Goal: Navigation & Orientation: Understand site structure

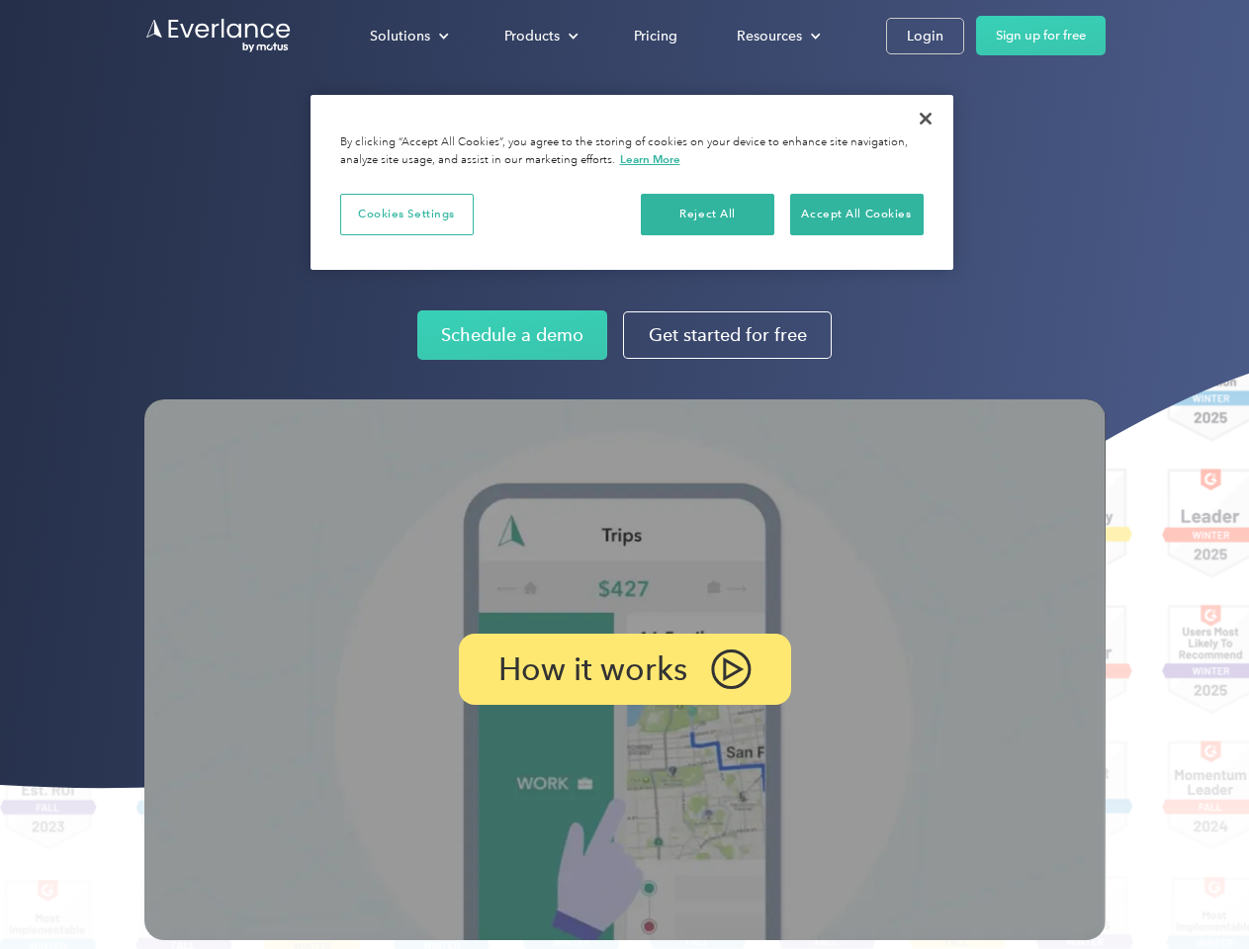
click at [624, 475] on img at bounding box center [624, 670] width 961 height 541
click at [408, 36] on div "Solutions" at bounding box center [400, 36] width 60 height 25
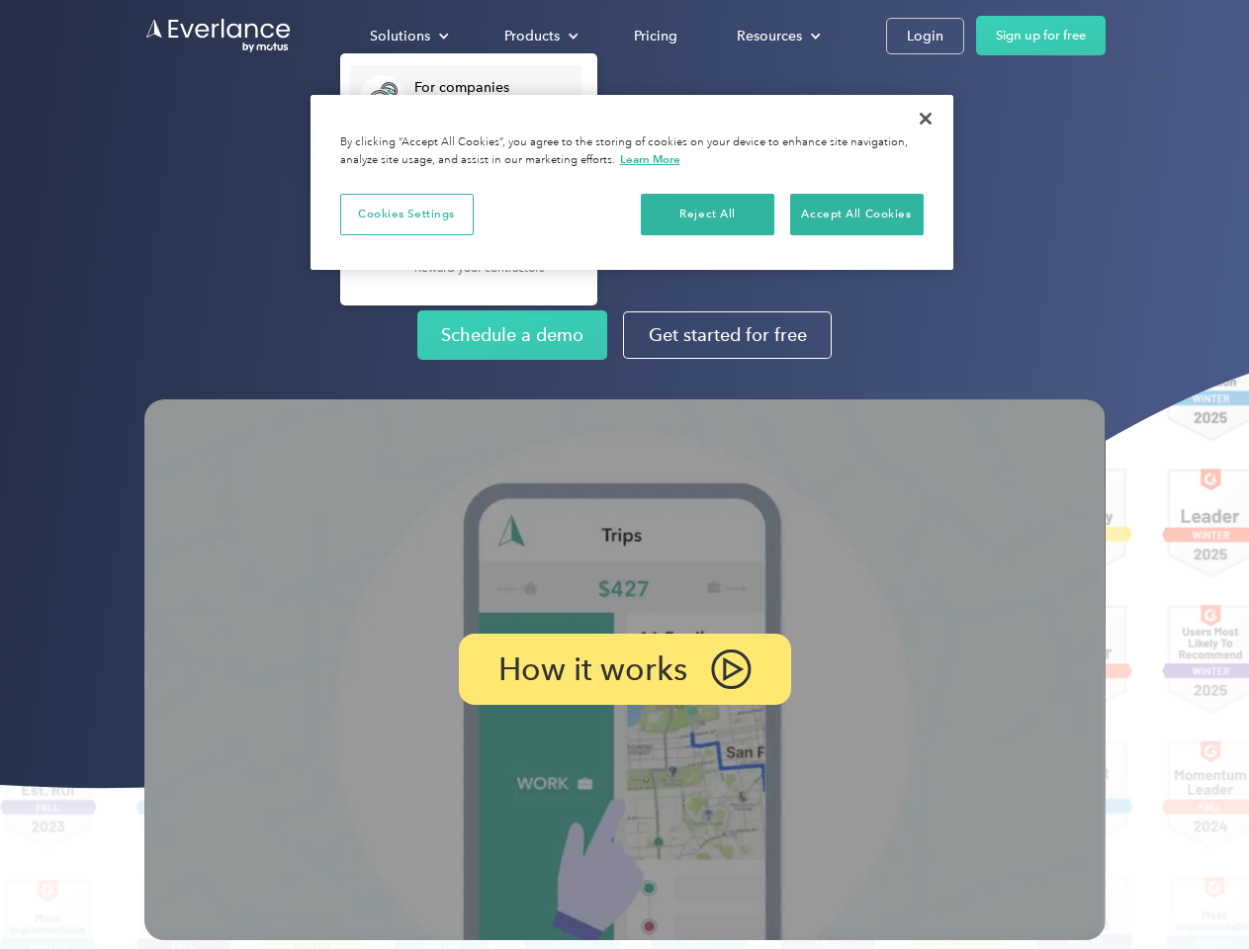
click at [539, 36] on div "Products" at bounding box center [531, 36] width 55 height 25
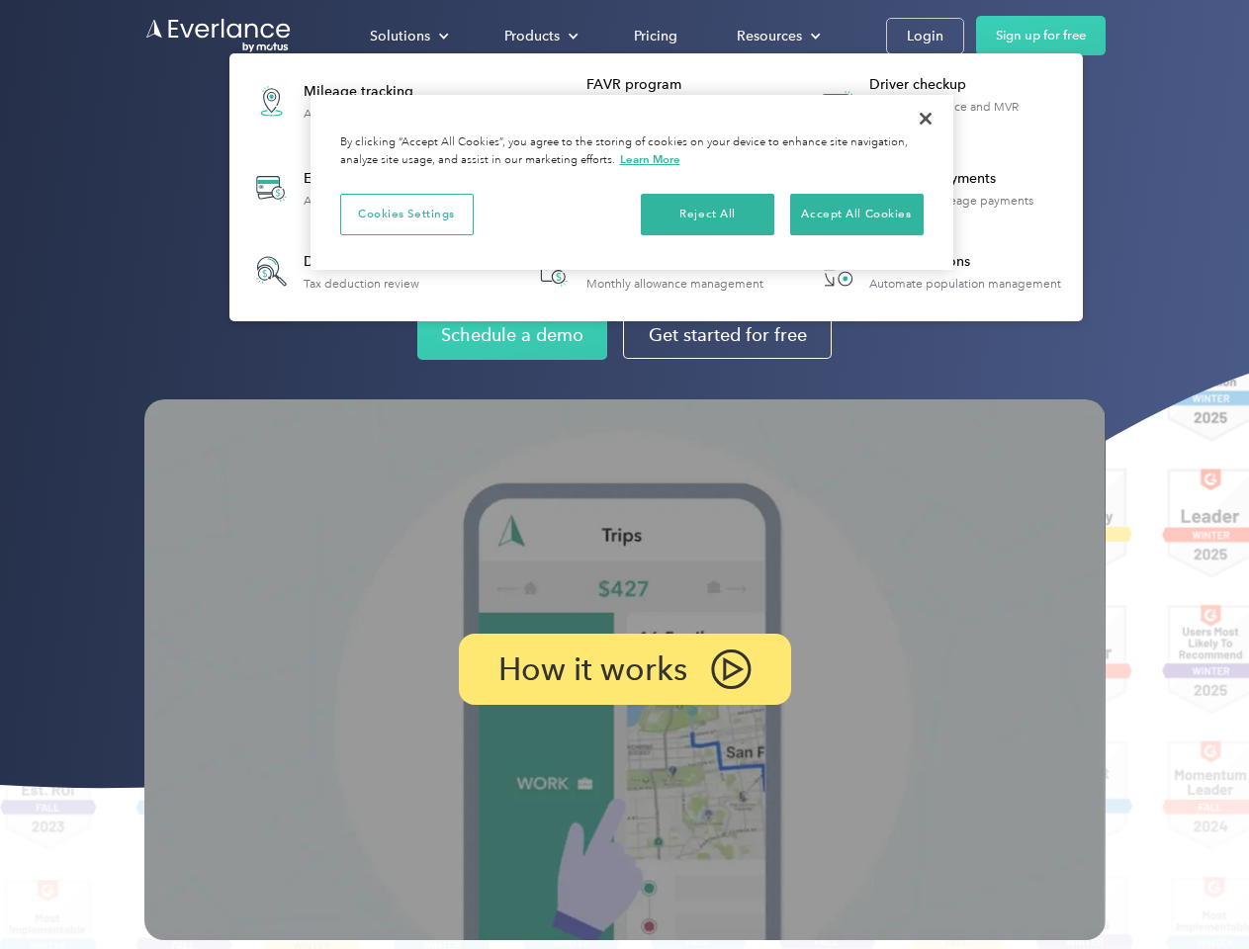
click at [776, 36] on div "Resources" at bounding box center [769, 36] width 65 height 25
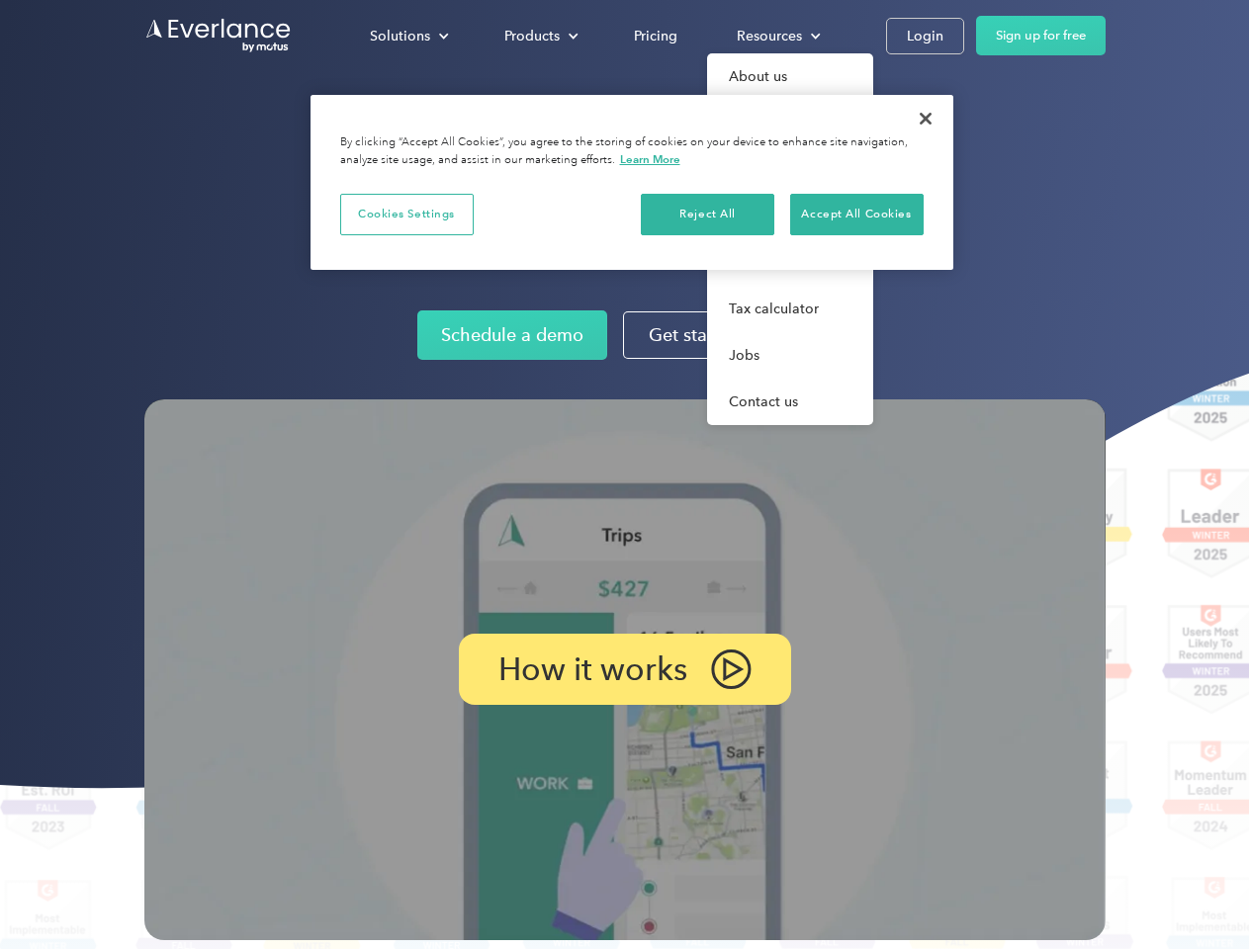
click at [624, 670] on p "How it works" at bounding box center [592, 670] width 189 height 24
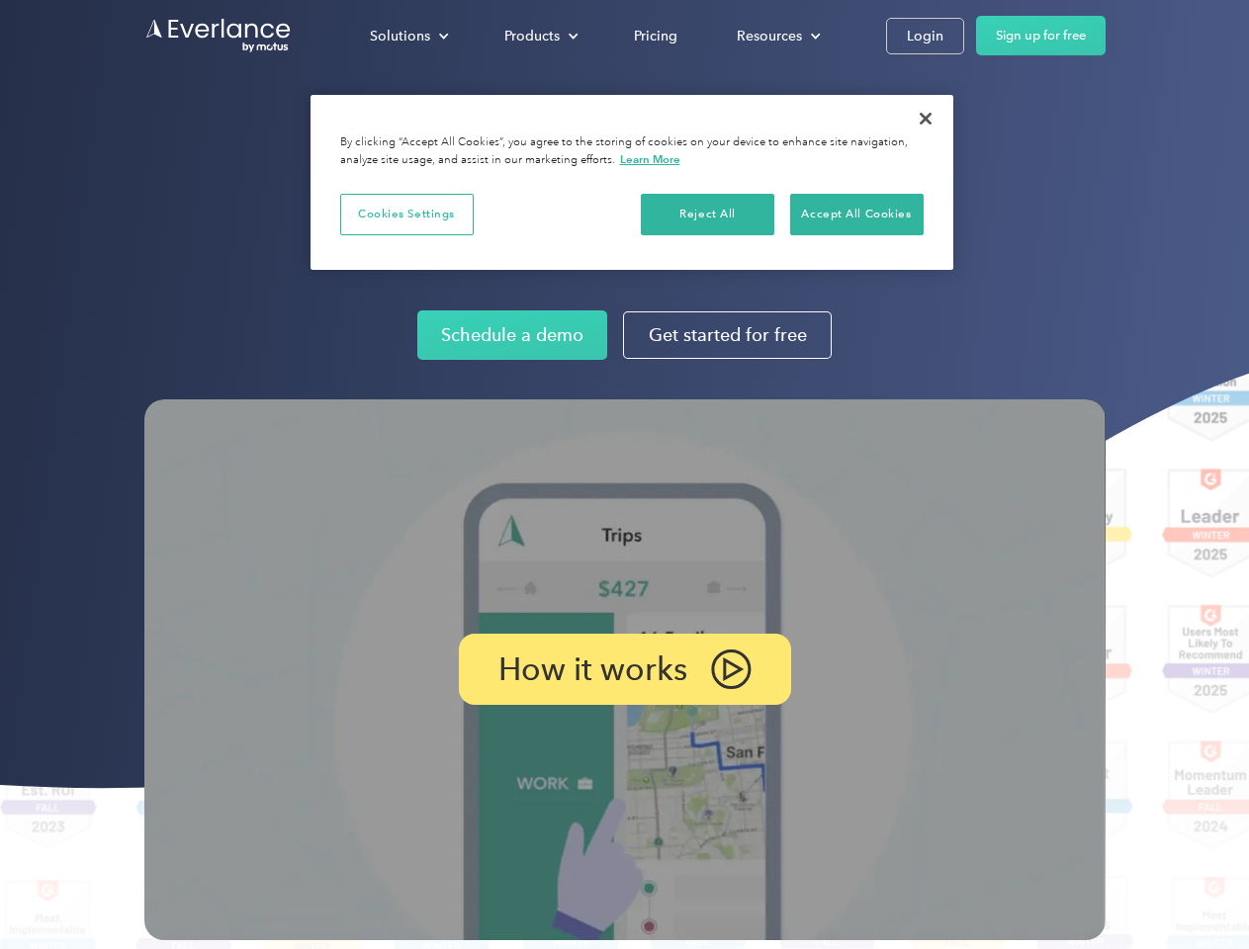
click at [406, 214] on button "Cookies Settings" at bounding box center [407, 215] width 134 height 42
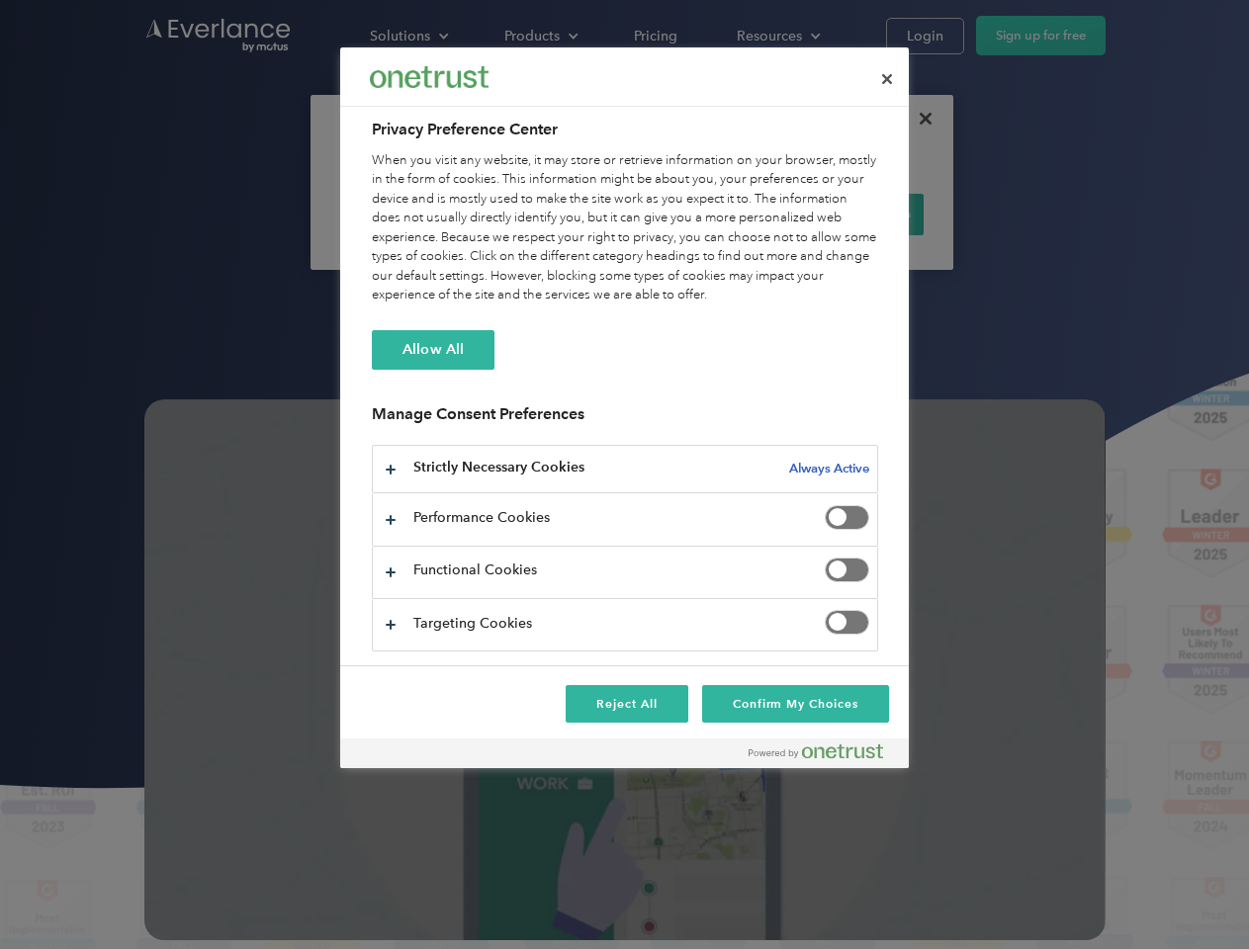
click at [708, 214] on div "When you visit any website, it may store or retrieve information on your browse…" at bounding box center [625, 228] width 506 height 154
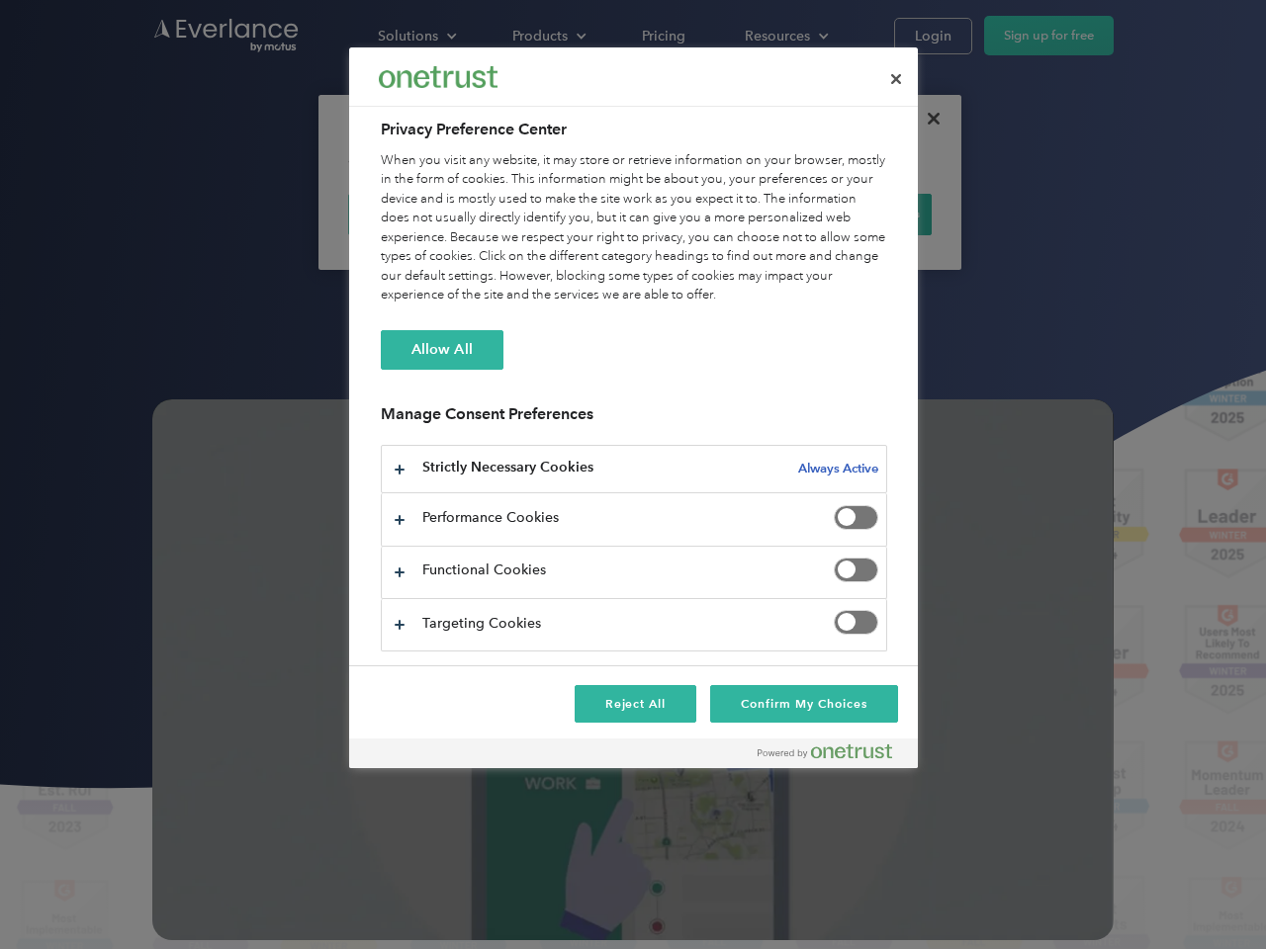
click at [856, 214] on div "When you visit any website, it may store or retrieve information on your browse…" at bounding box center [634, 228] width 506 height 154
click at [926, 119] on div at bounding box center [633, 474] width 1266 height 949
